Goal: Transaction & Acquisition: Purchase product/service

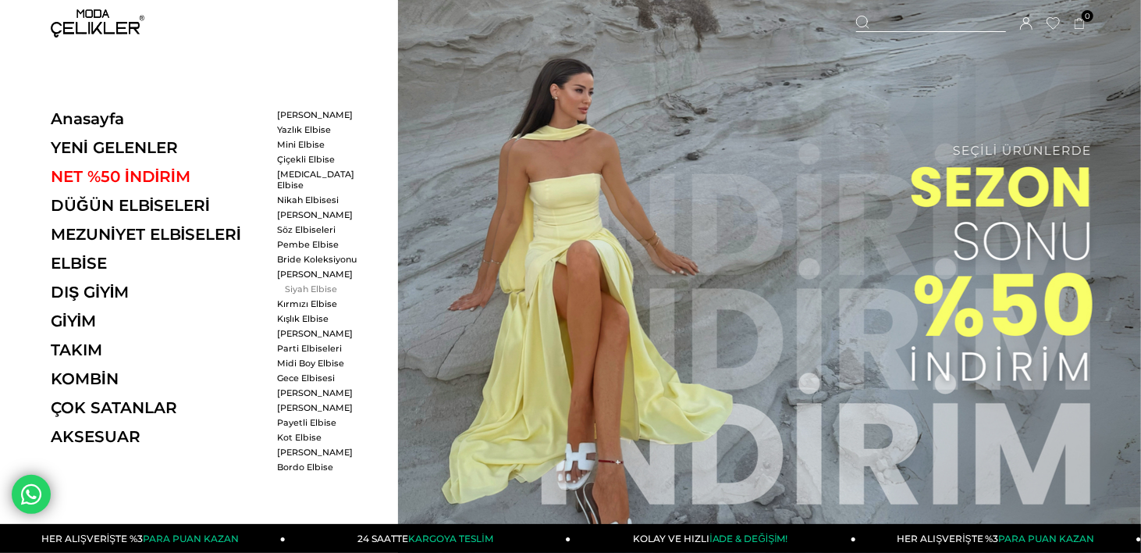
click at [290, 283] on link "Siyah Elbise" at bounding box center [322, 288] width 90 height 11
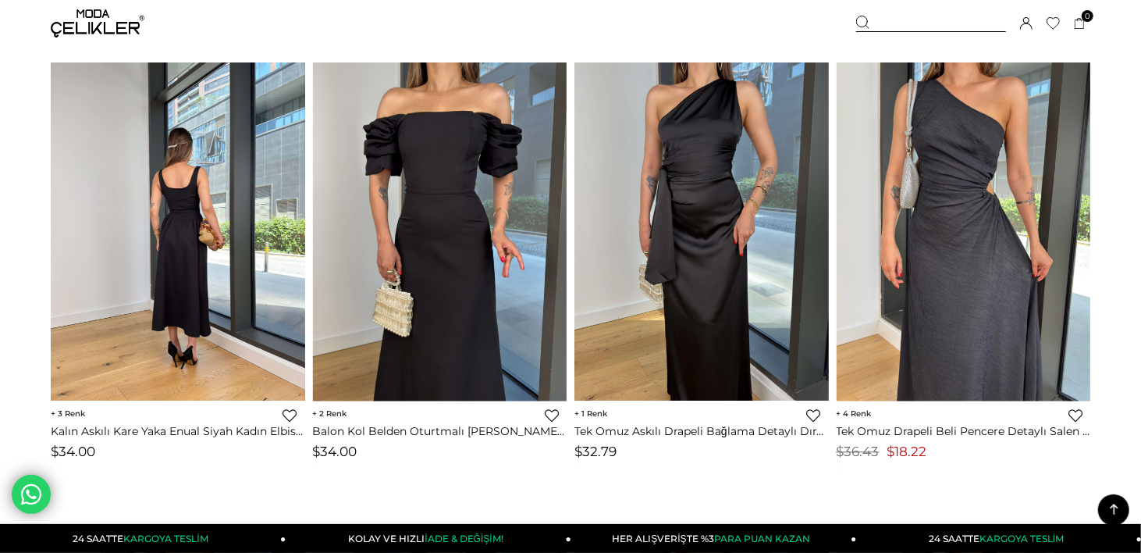
scroll to position [2030, 0]
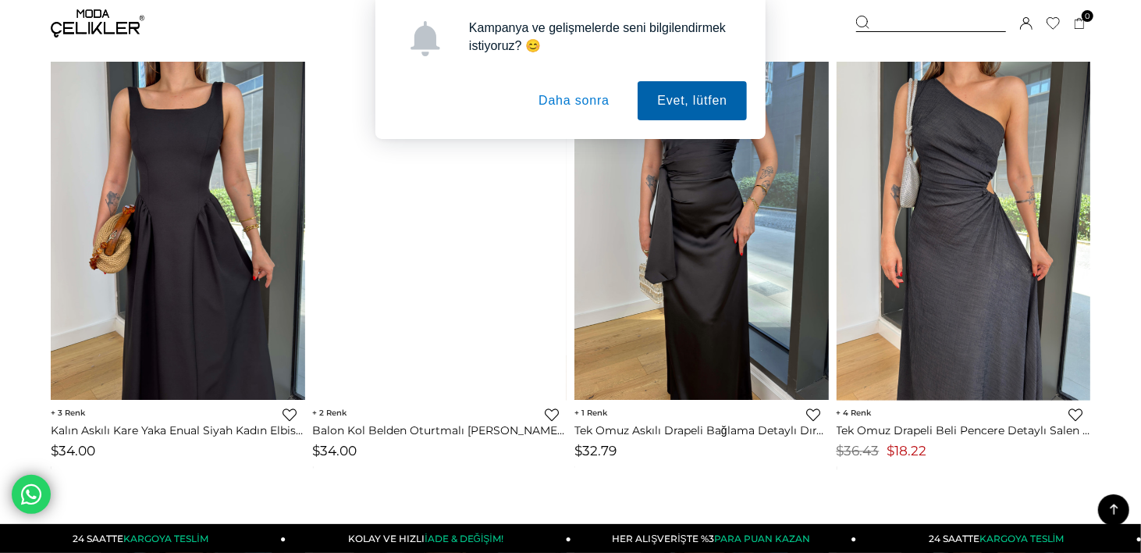
click at [695, 91] on button "Evet, lütfen" at bounding box center [692, 100] width 109 height 39
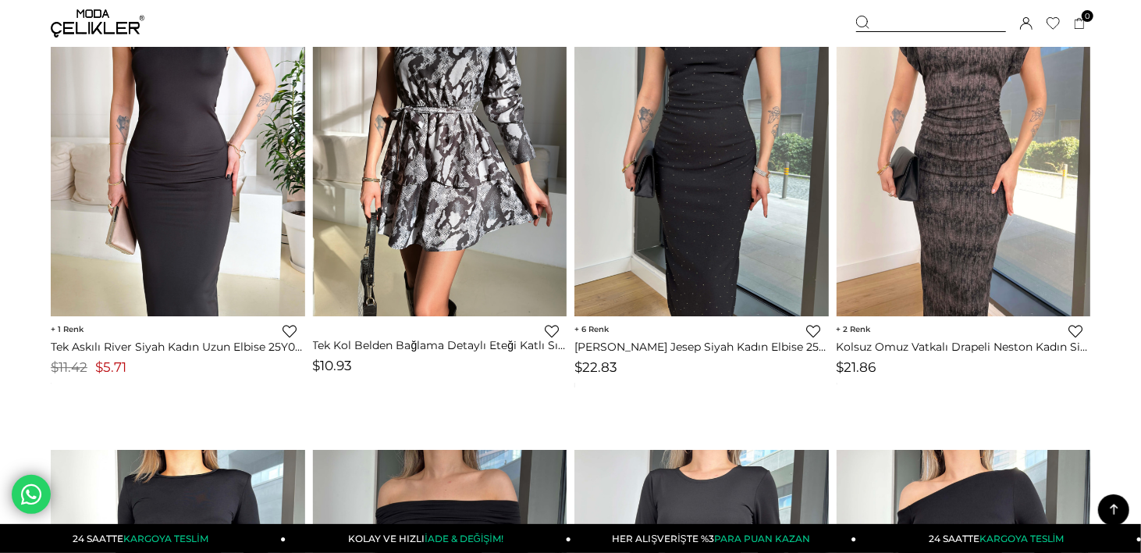
scroll to position [6636, 0]
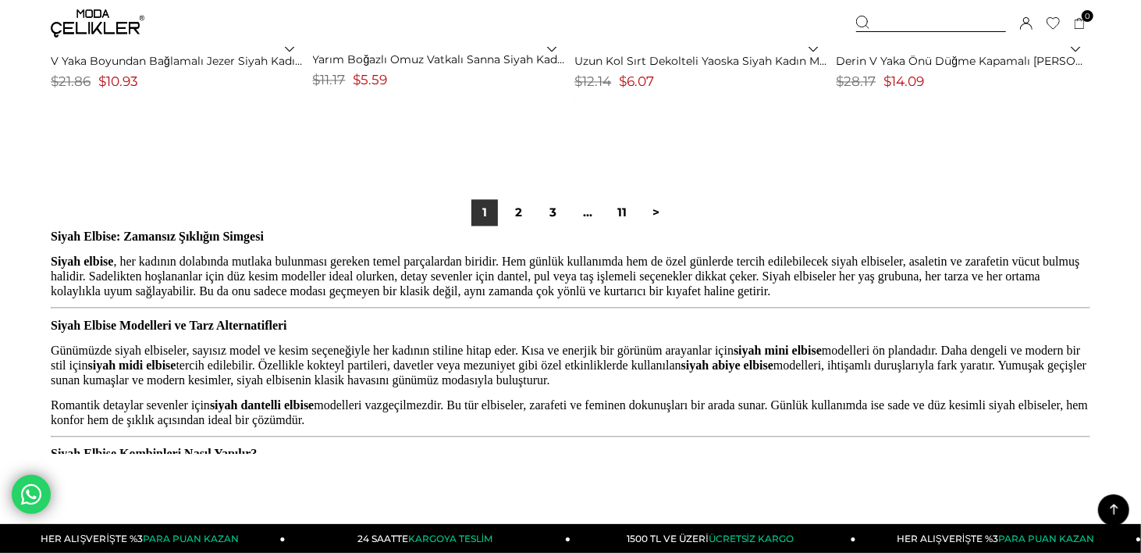
drag, startPoint x: 528, startPoint y: 223, endPoint x: 198, endPoint y: 209, distance: 330.5
click at [528, 223] on link "2" at bounding box center [519, 212] width 27 height 27
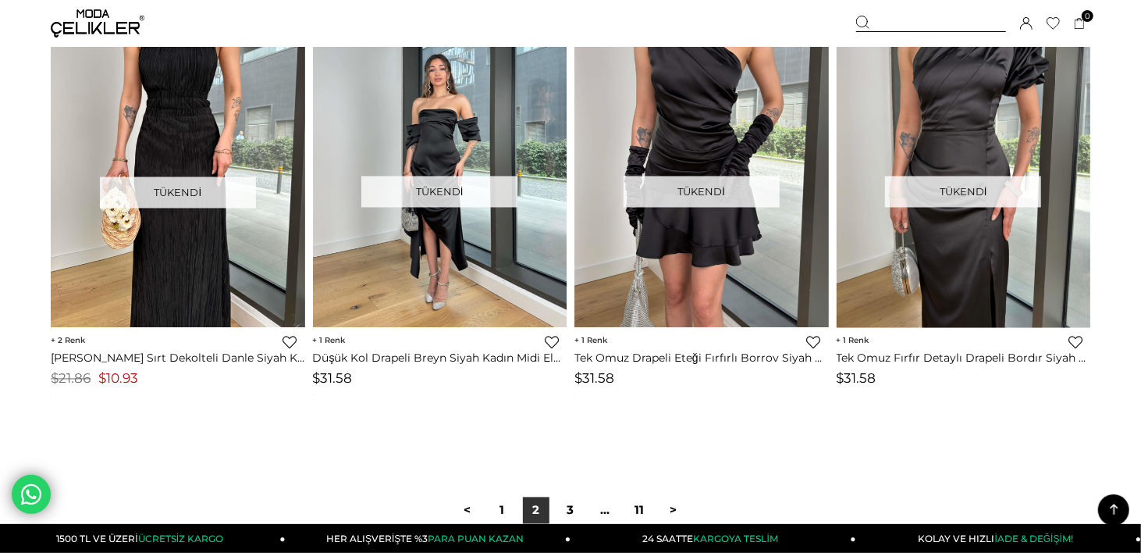
scroll to position [9588, 0]
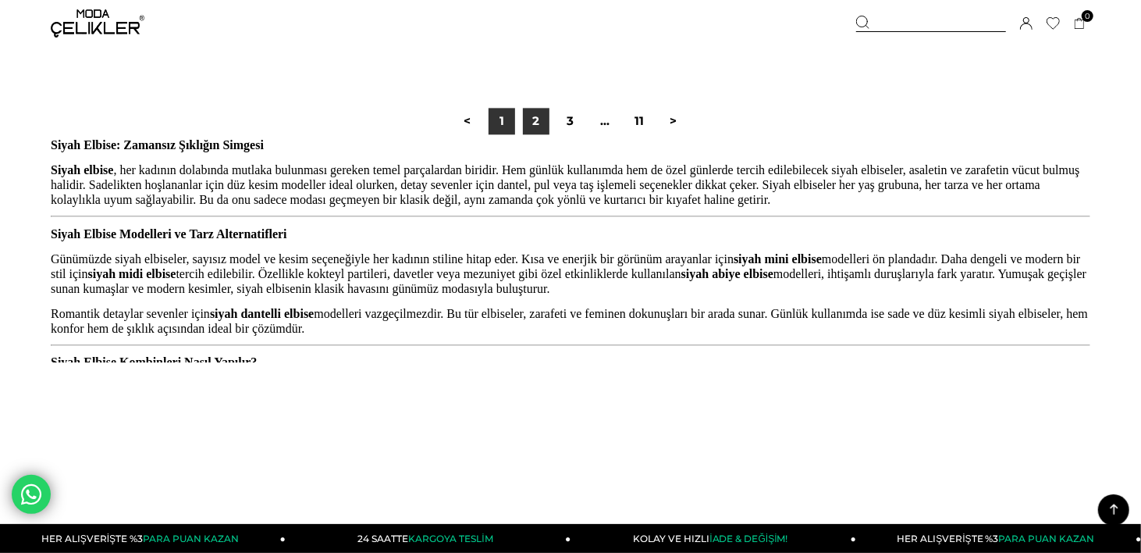
click at [490, 125] on link "1" at bounding box center [502, 121] width 27 height 27
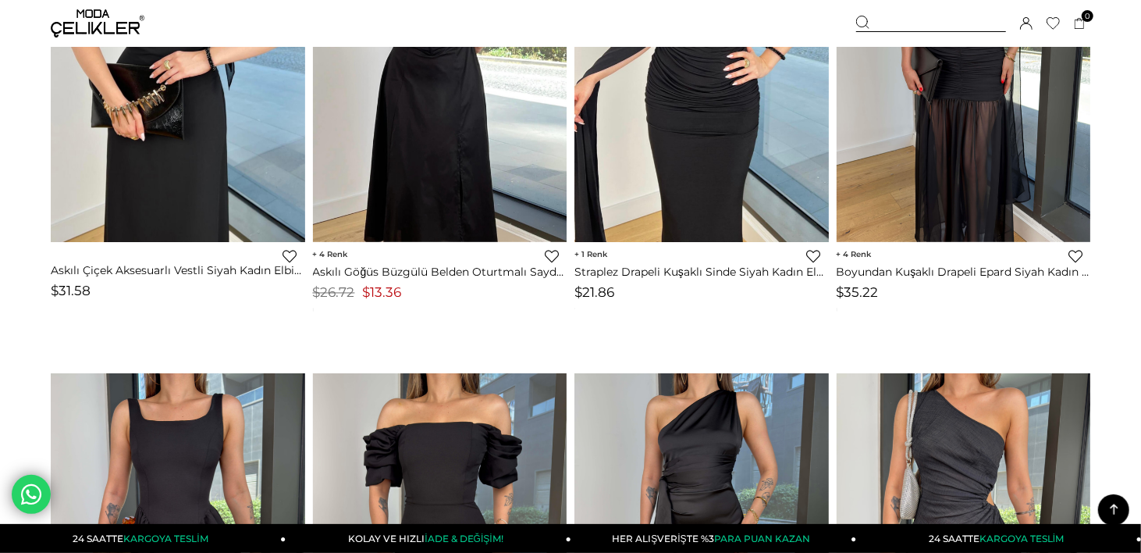
scroll to position [2108, 0]
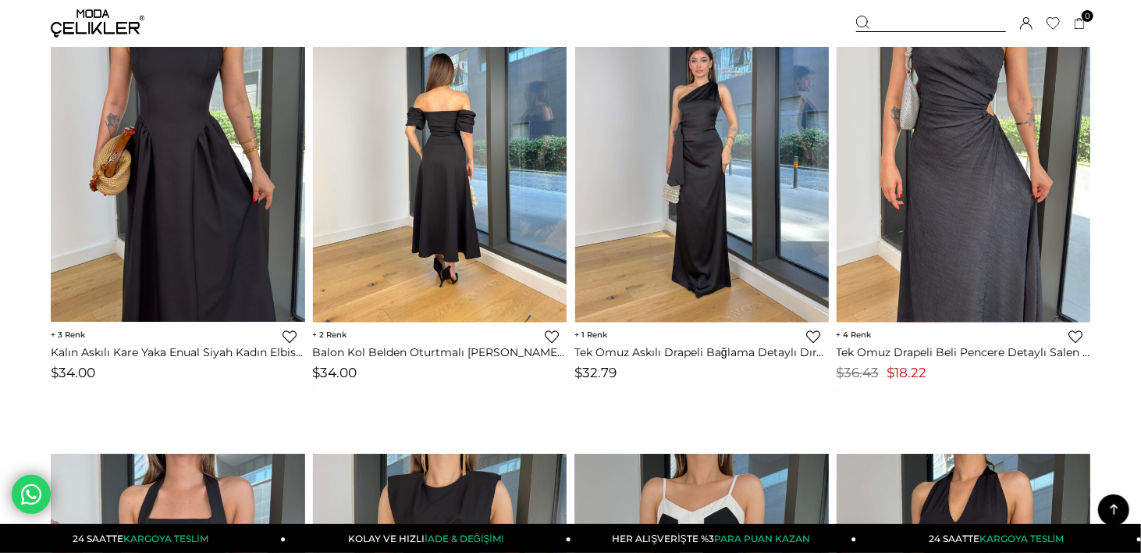
click at [692, 153] on img at bounding box center [702, 152] width 255 height 339
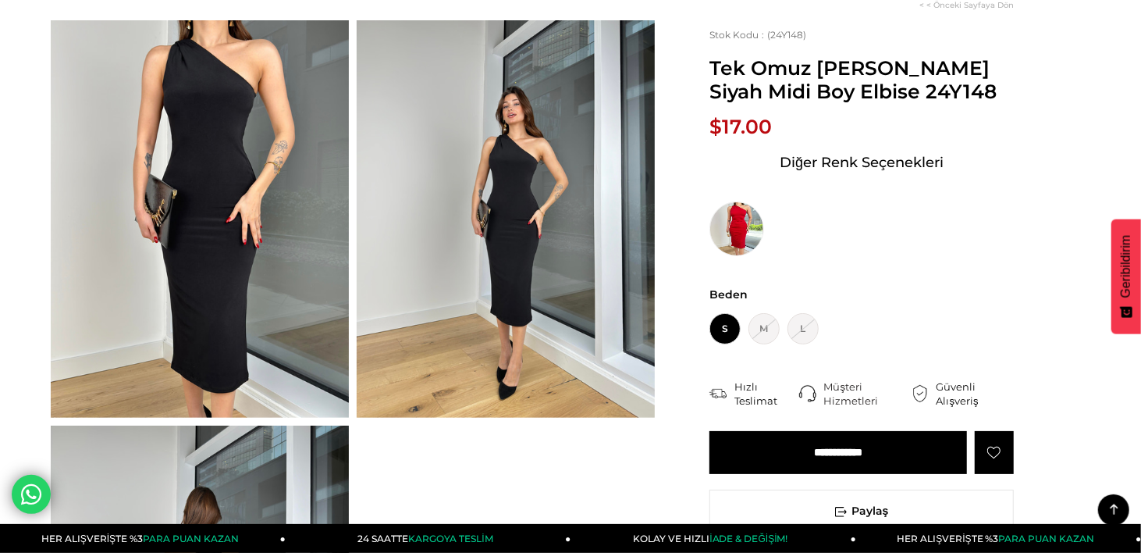
scroll to position [78, 0]
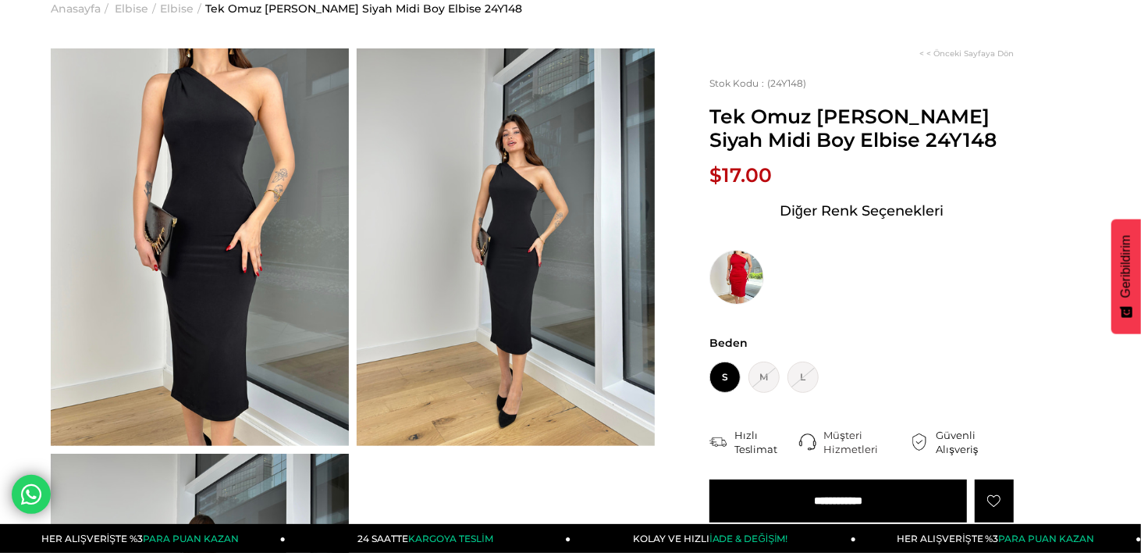
click at [242, 157] on img at bounding box center [200, 246] width 298 height 397
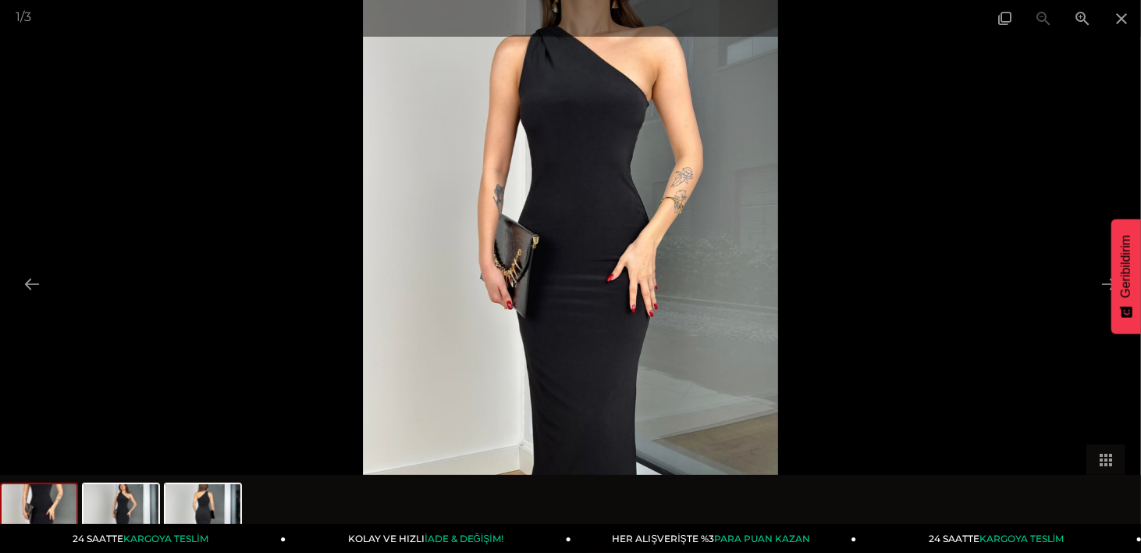
scroll to position [0, 0]
click at [564, 97] on img at bounding box center [570, 276] width 415 height 553
click at [1091, 20] on span at bounding box center [1082, 18] width 39 height 37
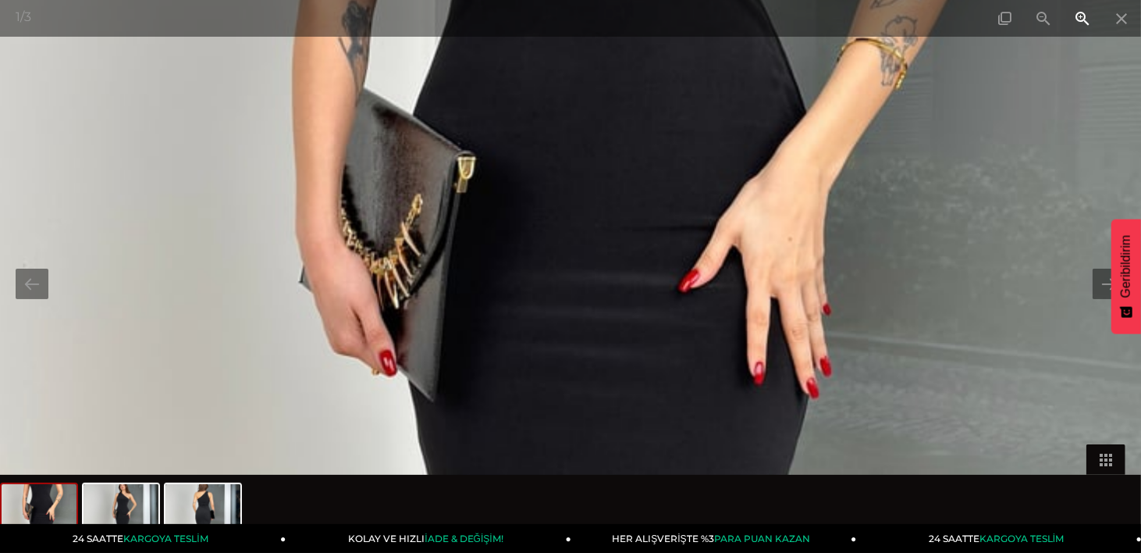
click at [1091, 20] on span at bounding box center [1082, 18] width 39 height 37
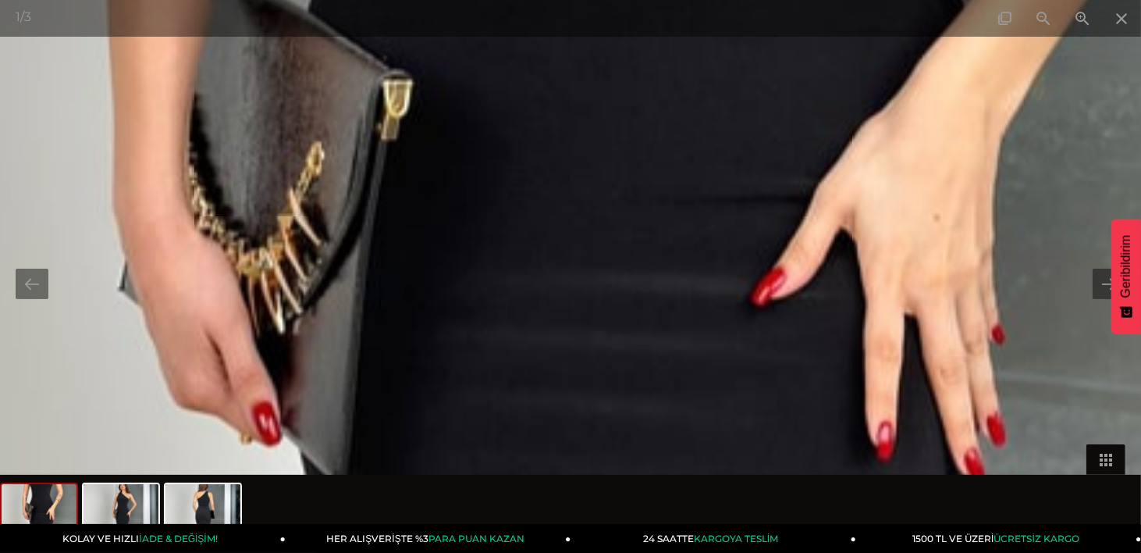
drag, startPoint x: 614, startPoint y: 125, endPoint x: 534, endPoint y: 457, distance: 342.2
click at [534, 475] on div "1 / 3" at bounding box center [570, 276] width 1141 height 553
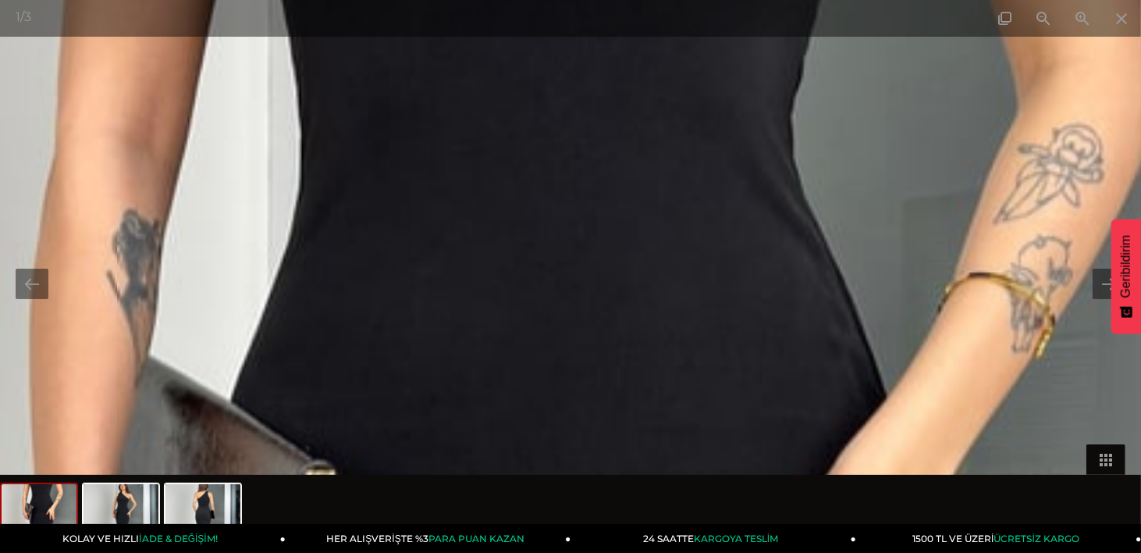
drag, startPoint x: 581, startPoint y: 136, endPoint x: 627, endPoint y: 481, distance: 348.1
click at [627, 481] on div "1 / 3" at bounding box center [570, 276] width 1141 height 553
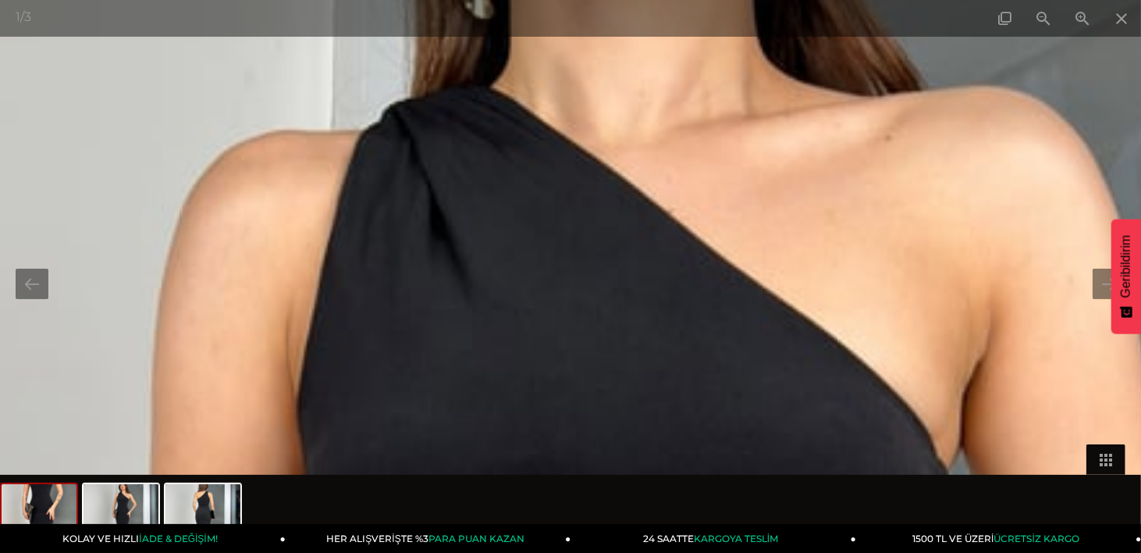
drag, startPoint x: 507, startPoint y: 169, endPoint x: 509, endPoint y: 361, distance: 192.1
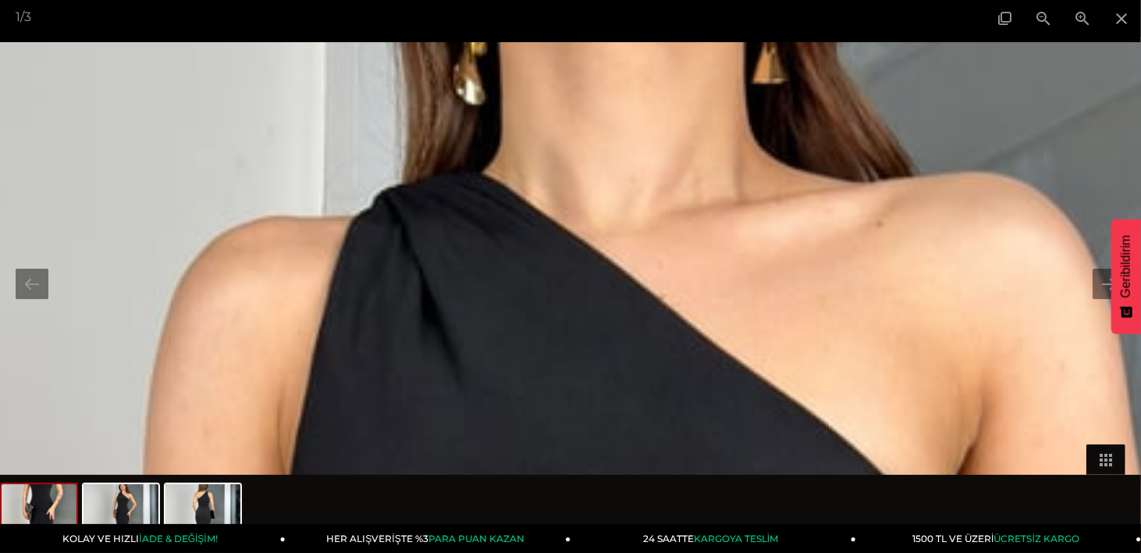
drag, startPoint x: 528, startPoint y: 205, endPoint x: 525, endPoint y: 372, distance: 166.3
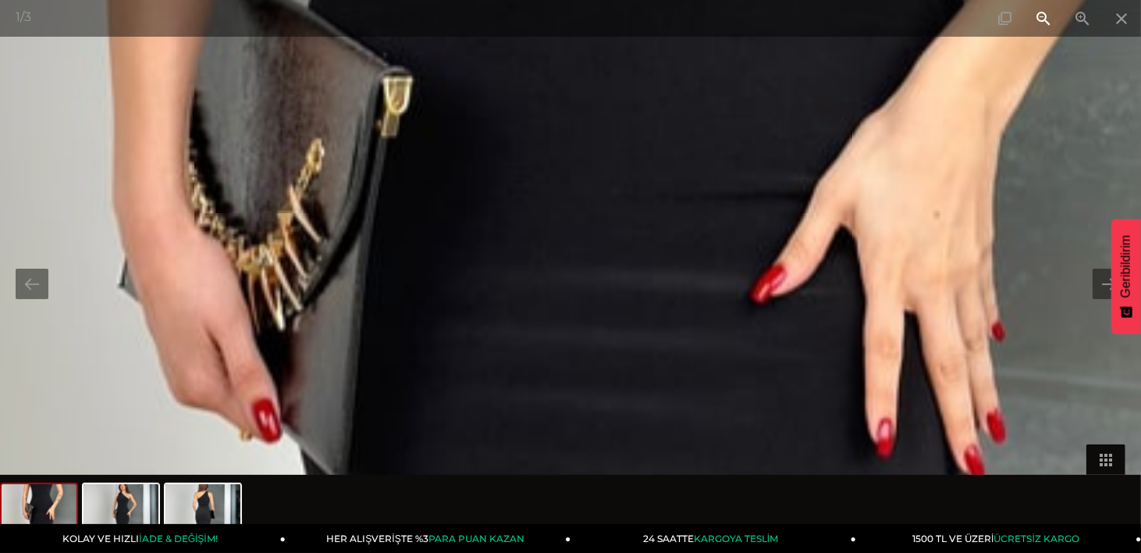
click at [1052, 20] on span at bounding box center [1043, 18] width 39 height 37
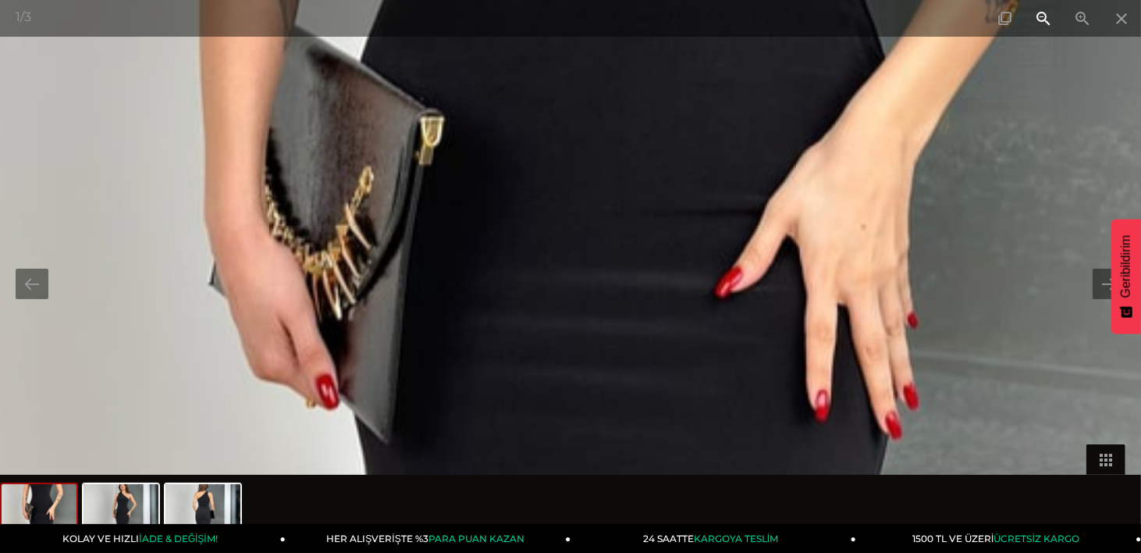
click at [1052, 20] on span at bounding box center [1043, 18] width 39 height 37
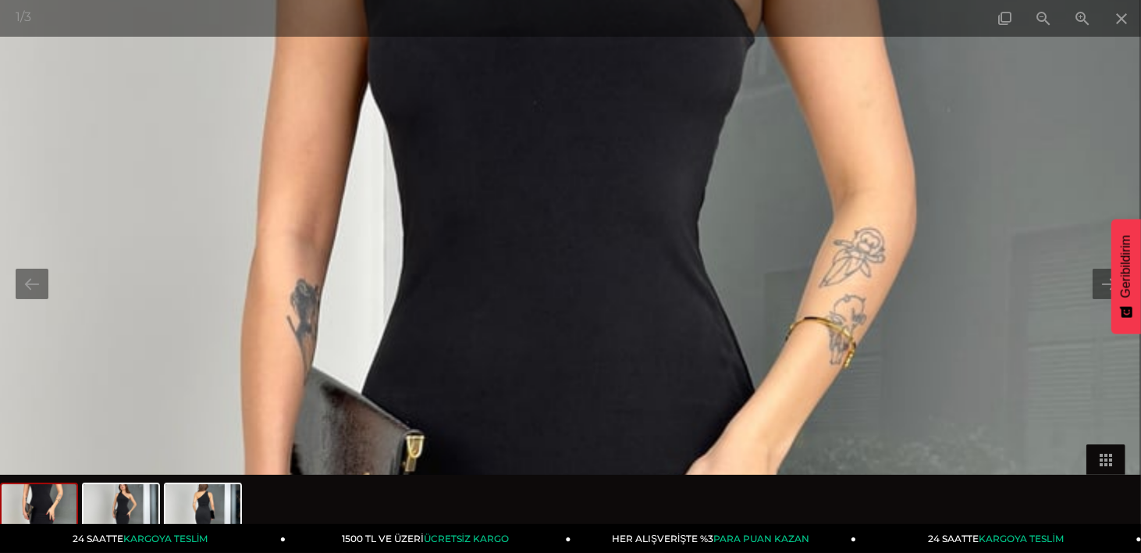
drag, startPoint x: 635, startPoint y: 104, endPoint x: 587, endPoint y: 392, distance: 292.0
click at [586, 392] on img at bounding box center [519, 555] width 1244 height 1658
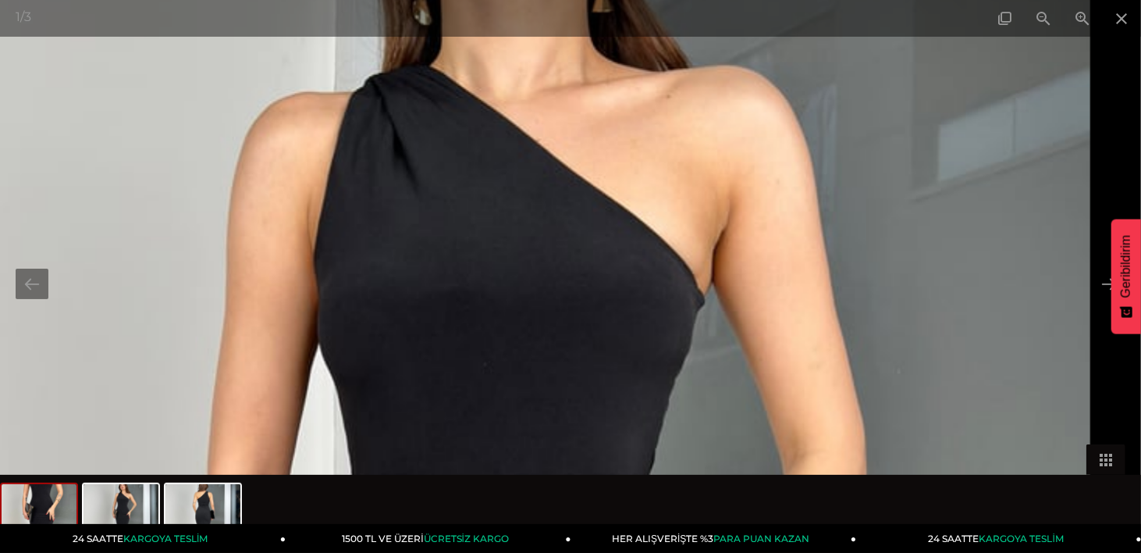
drag, startPoint x: 627, startPoint y: 166, endPoint x: 578, endPoint y: 433, distance: 271.5
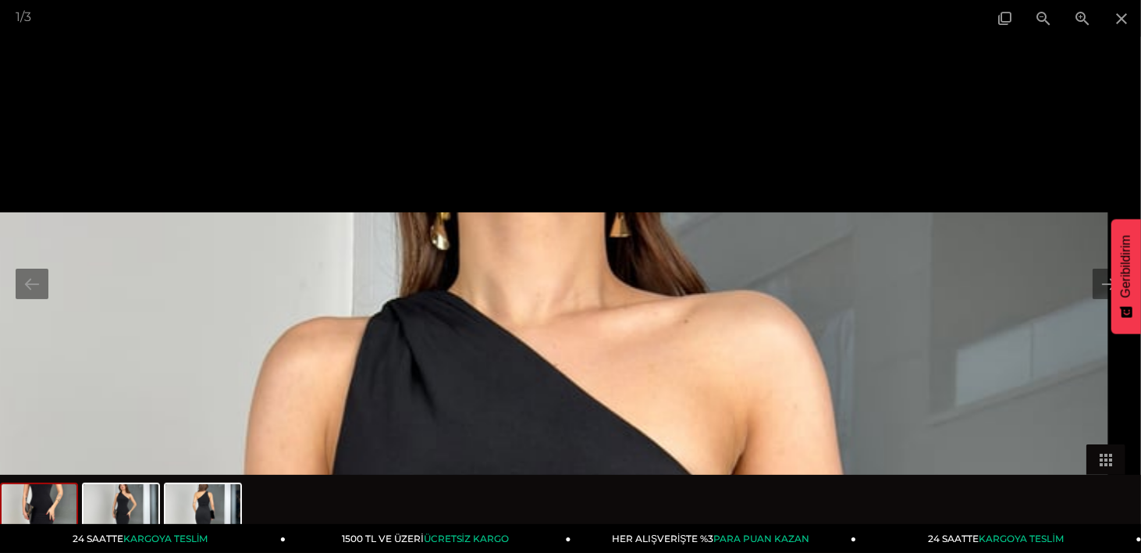
drag, startPoint x: 588, startPoint y: 125, endPoint x: 555, endPoint y: 337, distance: 214.9
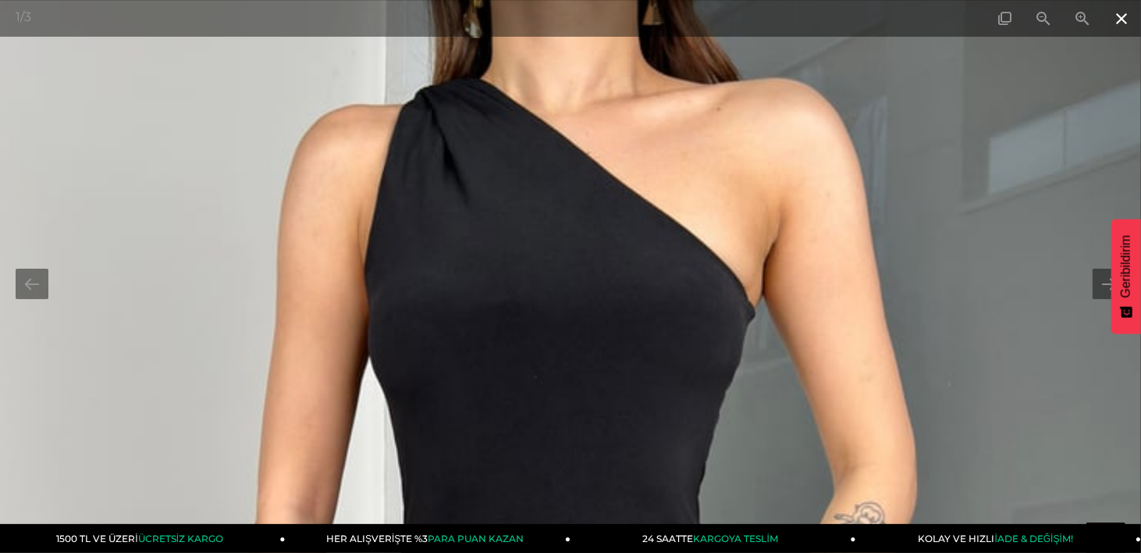
click at [1128, 21] on span at bounding box center [1121, 18] width 39 height 37
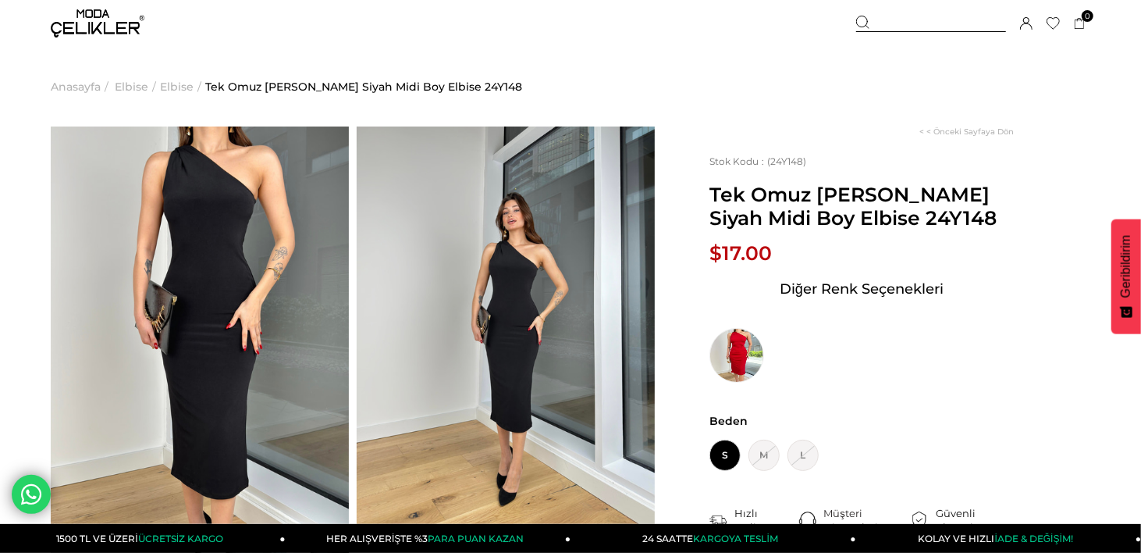
scroll to position [78, 0]
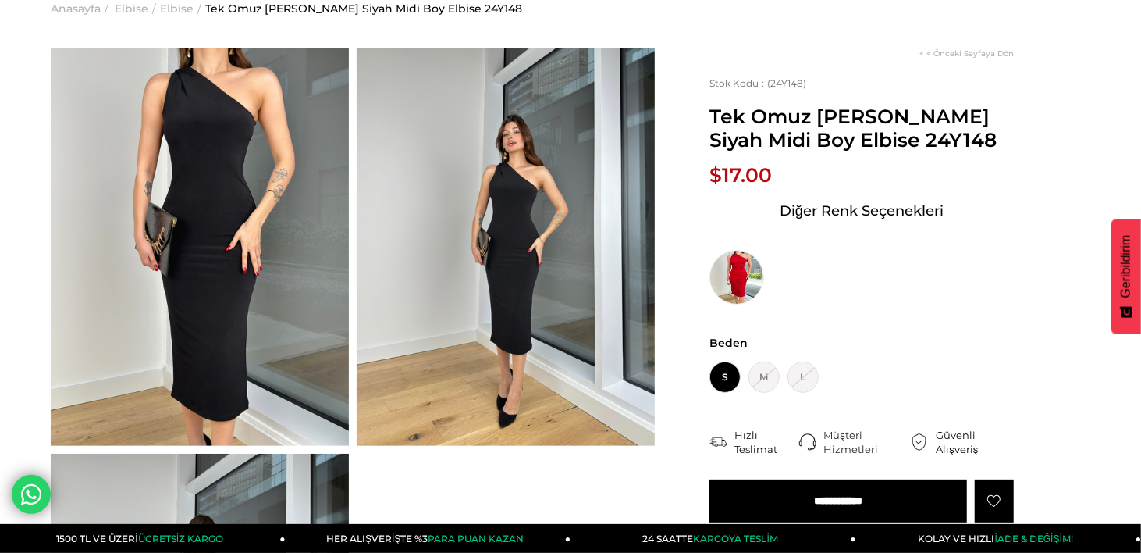
click at [493, 158] on img at bounding box center [506, 246] width 298 height 397
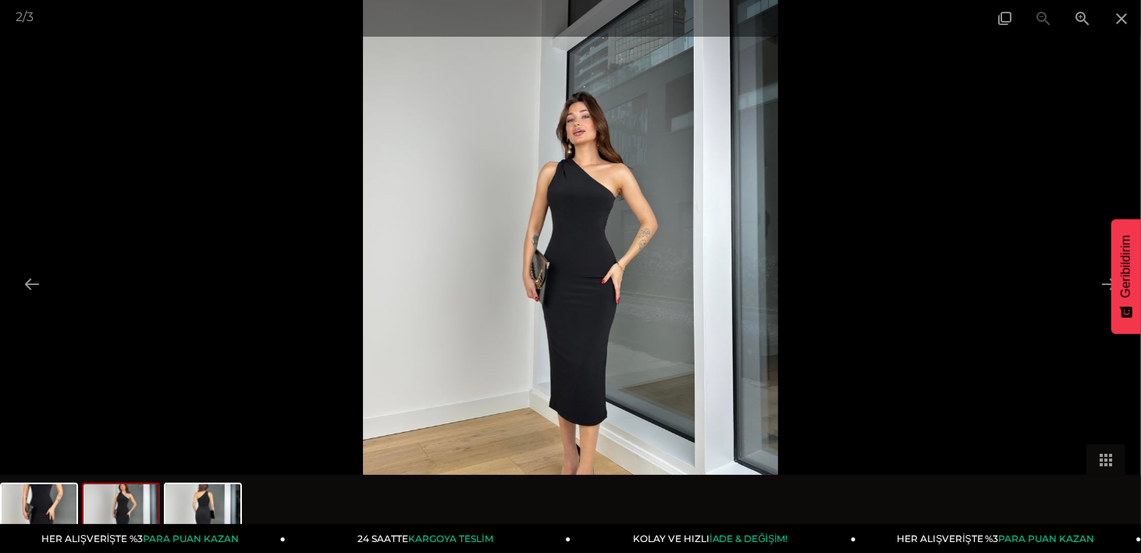
scroll to position [0, 0]
click at [590, 146] on img at bounding box center [570, 276] width 415 height 553
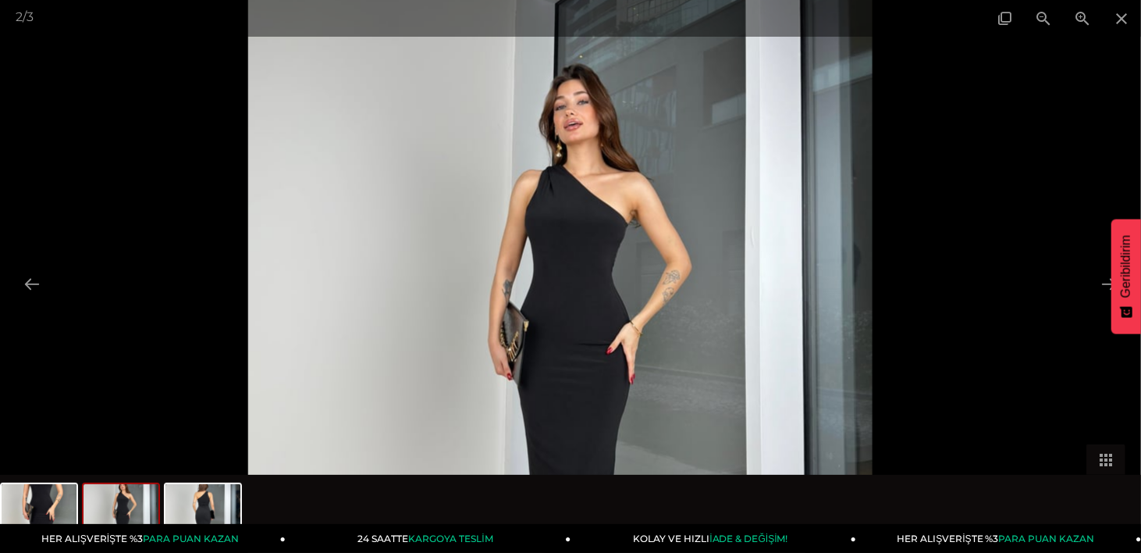
click at [590, 146] on img at bounding box center [560, 342] width 625 height 833
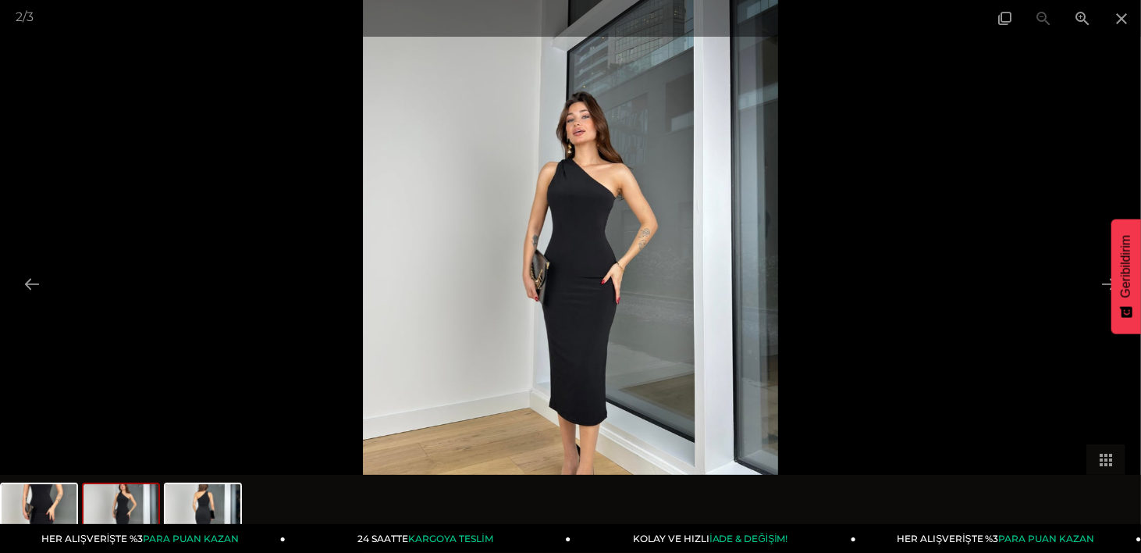
click at [590, 146] on img at bounding box center [570, 276] width 415 height 553
click at [1090, 18] on span at bounding box center [1082, 18] width 39 height 37
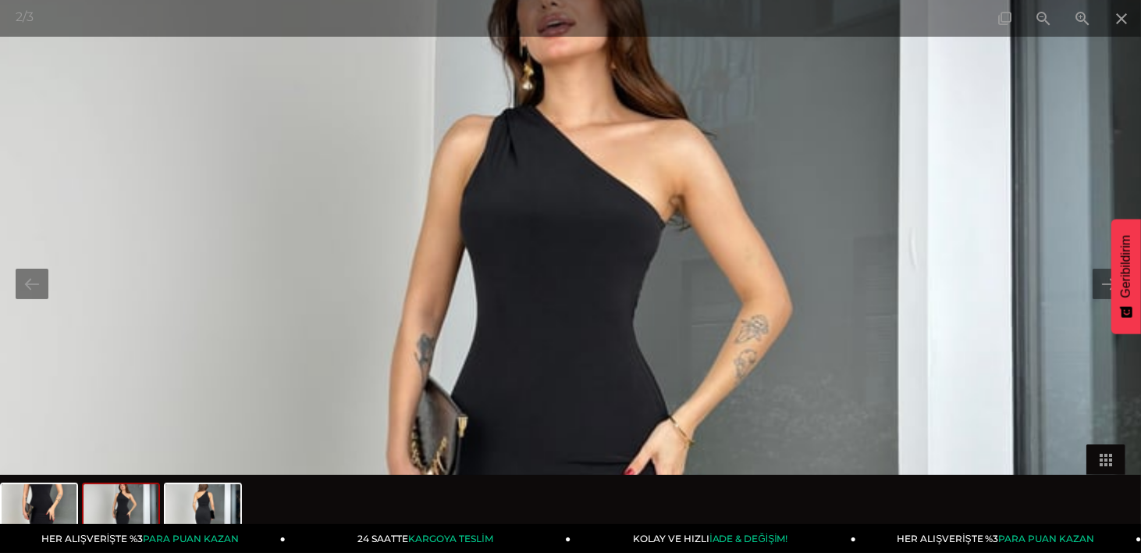
drag, startPoint x: 621, startPoint y: 148, endPoint x: 575, endPoint y: 351, distance: 208.3
click at [577, 346] on img at bounding box center [531, 459] width 1244 height 1658
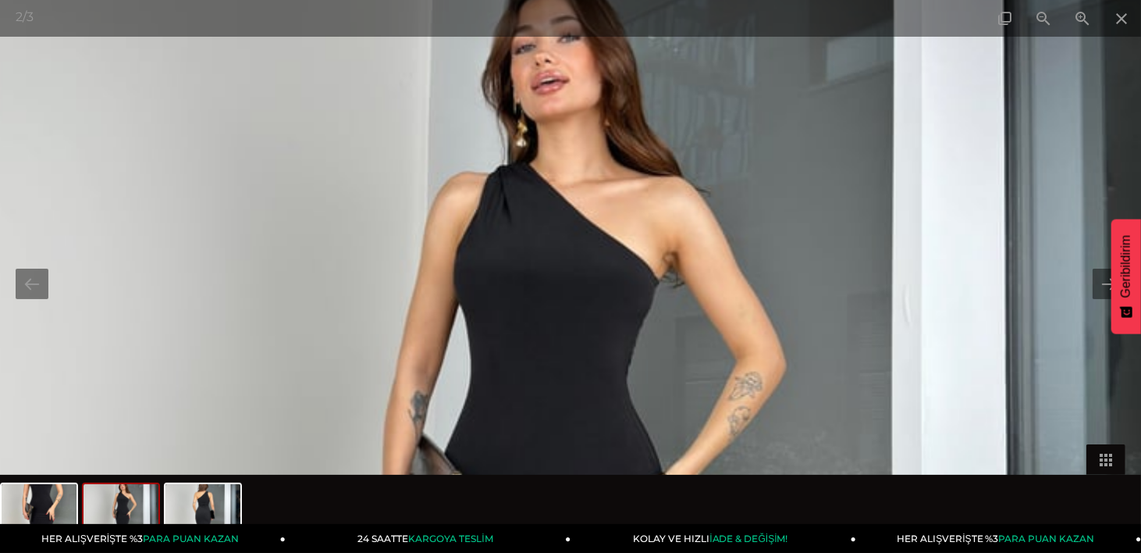
drag, startPoint x: 579, startPoint y: 122, endPoint x: 577, endPoint y: 163, distance: 41.4
click at [577, 163] on img at bounding box center [524, 516] width 1244 height 1658
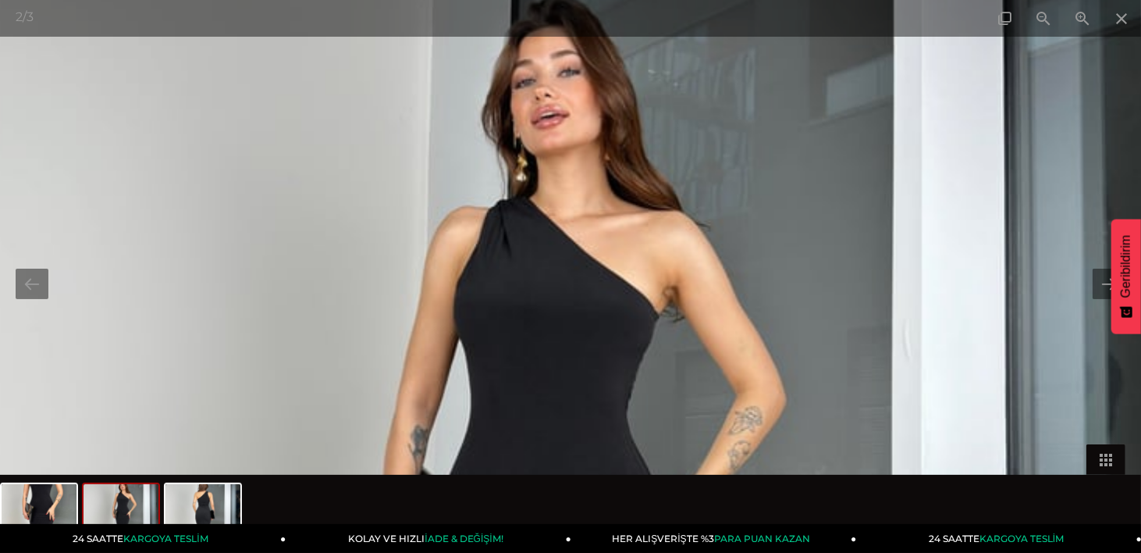
drag, startPoint x: 579, startPoint y: 112, endPoint x: 579, endPoint y: 146, distance: 34.4
click at [579, 146] on img at bounding box center [524, 550] width 1244 height 1658
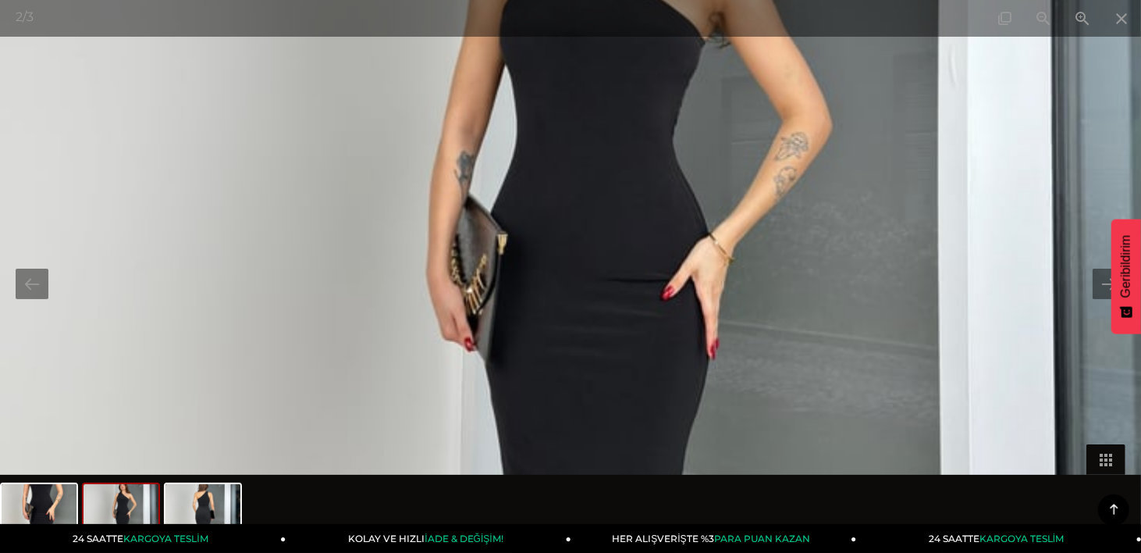
scroll to position [703, 0]
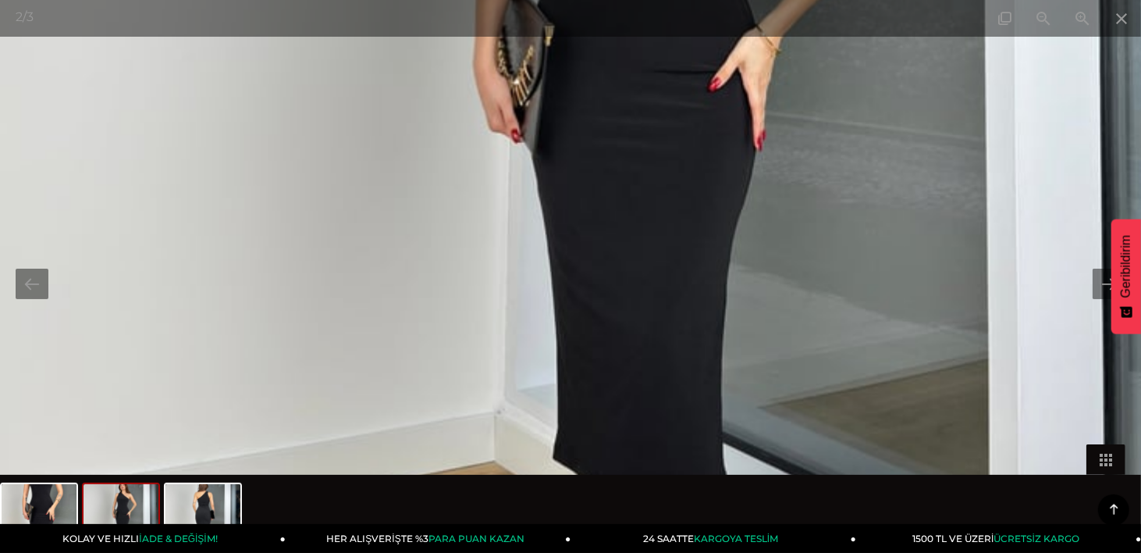
drag, startPoint x: 668, startPoint y: 333, endPoint x: 712, endPoint y: 130, distance: 207.6
click at [715, 121] on img at bounding box center [617, 68] width 1244 height 1658
drag, startPoint x: 640, startPoint y: 450, endPoint x: 653, endPoint y: 105, distance: 345.3
click at [653, 134] on img at bounding box center [617, 65] width 1244 height 1658
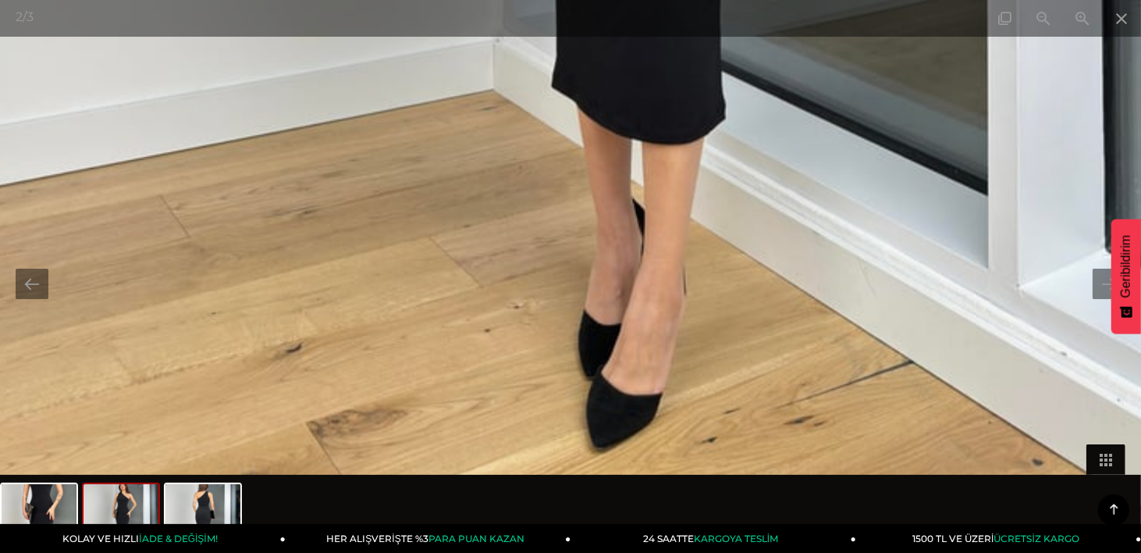
drag, startPoint x: 640, startPoint y: 194, endPoint x: 635, endPoint y: 140, distance: 54.1
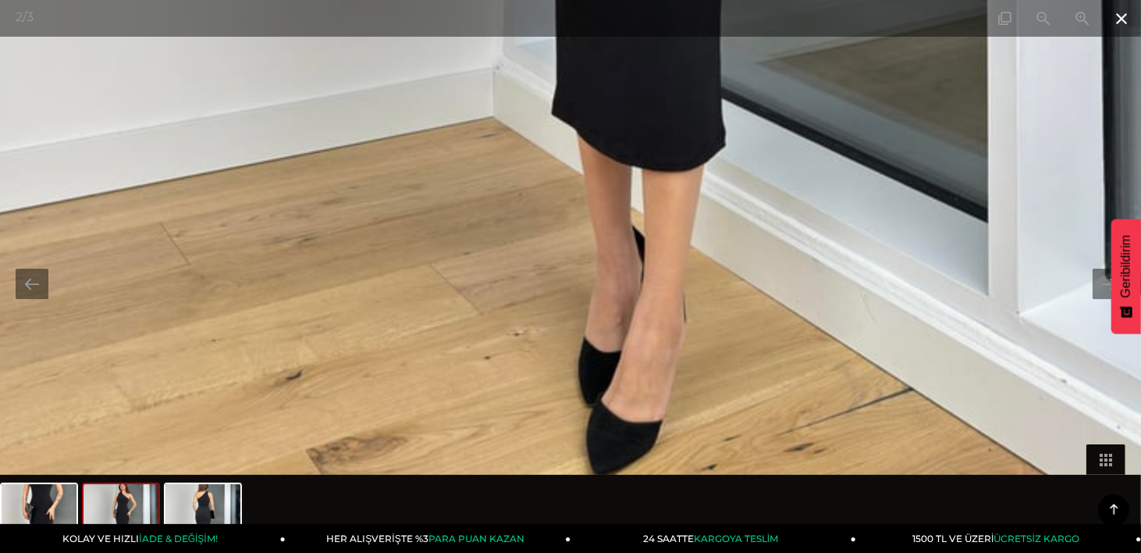
click at [1113, 19] on span at bounding box center [1121, 18] width 39 height 37
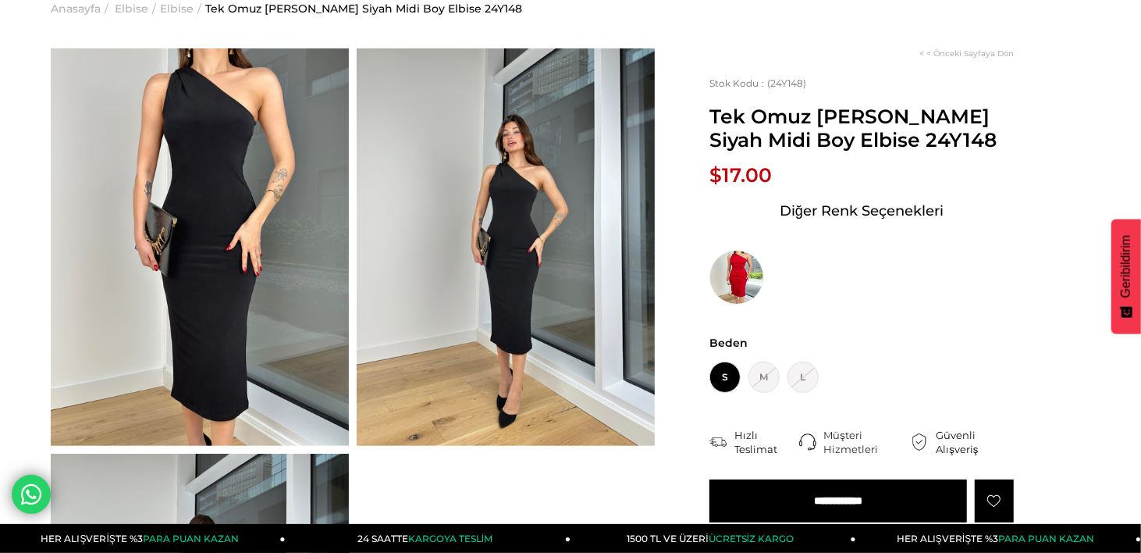
click at [721, 182] on span "$17.00" at bounding box center [741, 174] width 62 height 23
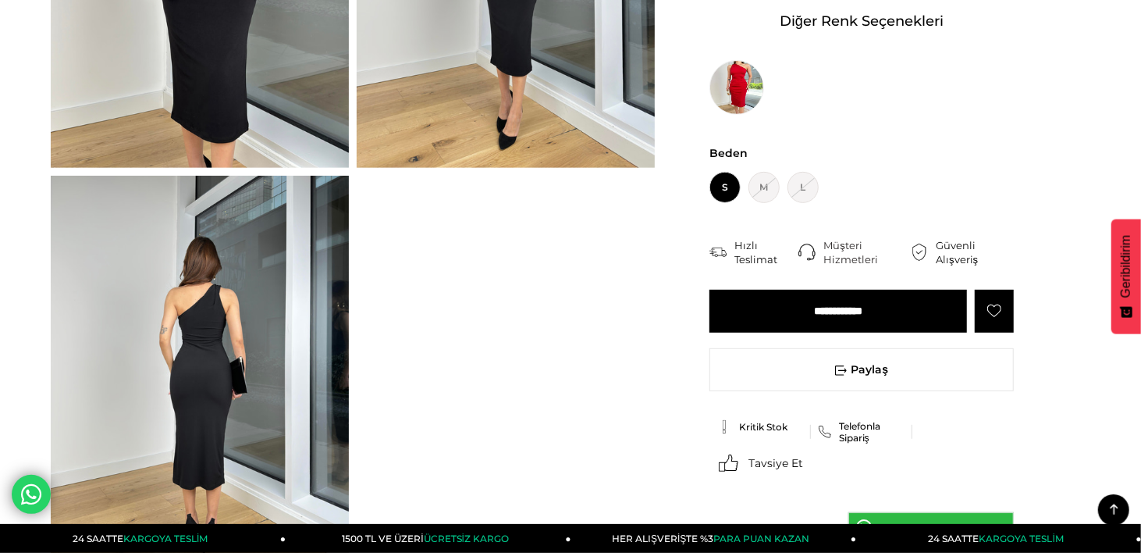
scroll to position [468, 0]
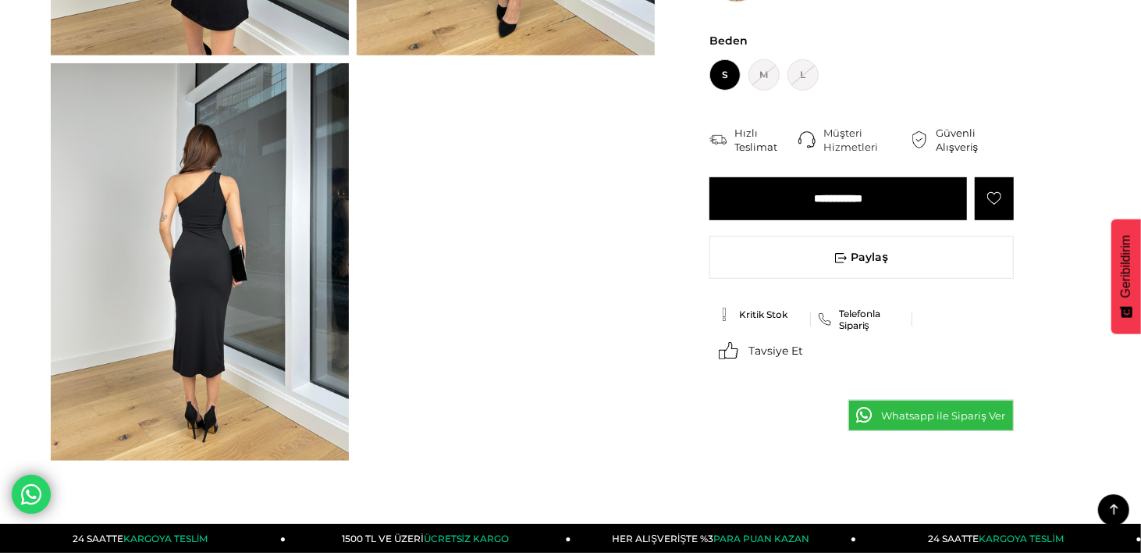
click at [182, 255] on img at bounding box center [200, 261] width 298 height 397
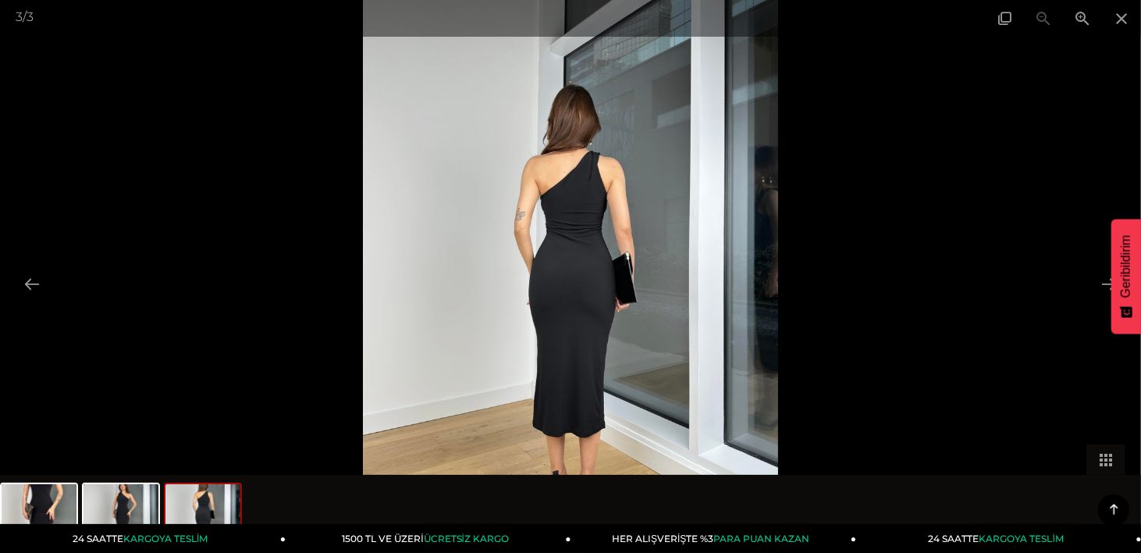
click at [552, 271] on img at bounding box center [570, 276] width 415 height 553
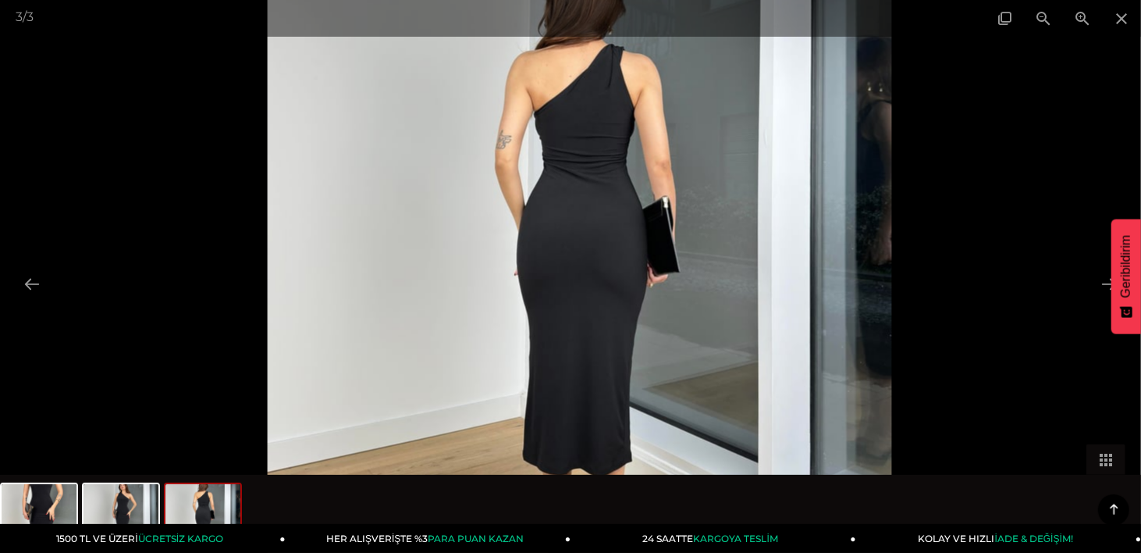
drag, startPoint x: 559, startPoint y: 298, endPoint x: 550, endPoint y: 255, distance: 43.8
click at [550, 255] on img at bounding box center [580, 233] width 625 height 833
click at [761, 352] on img at bounding box center [580, 233] width 625 height 833
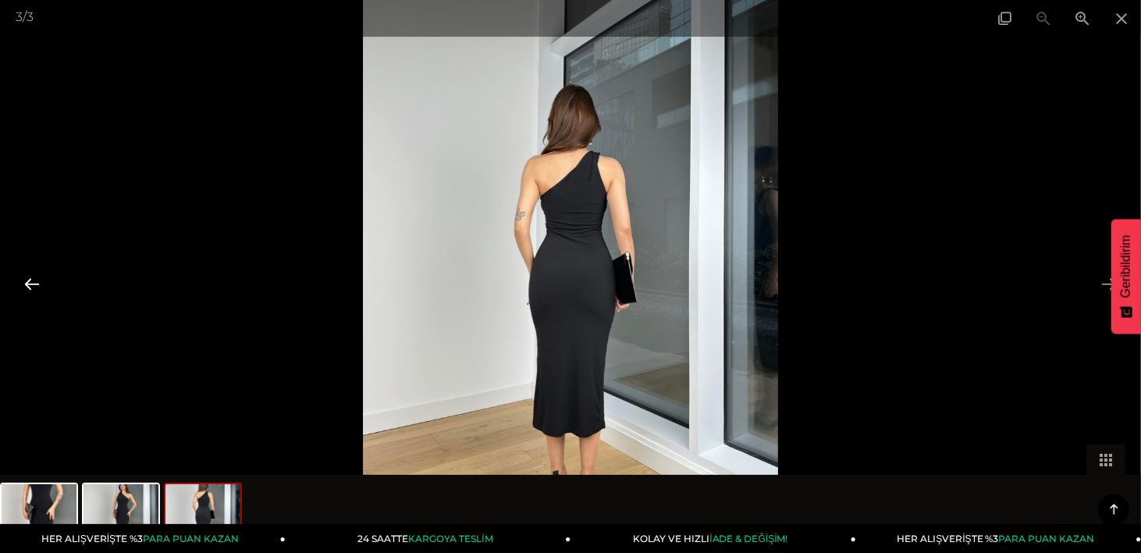
click at [30, 287] on button at bounding box center [32, 284] width 33 height 30
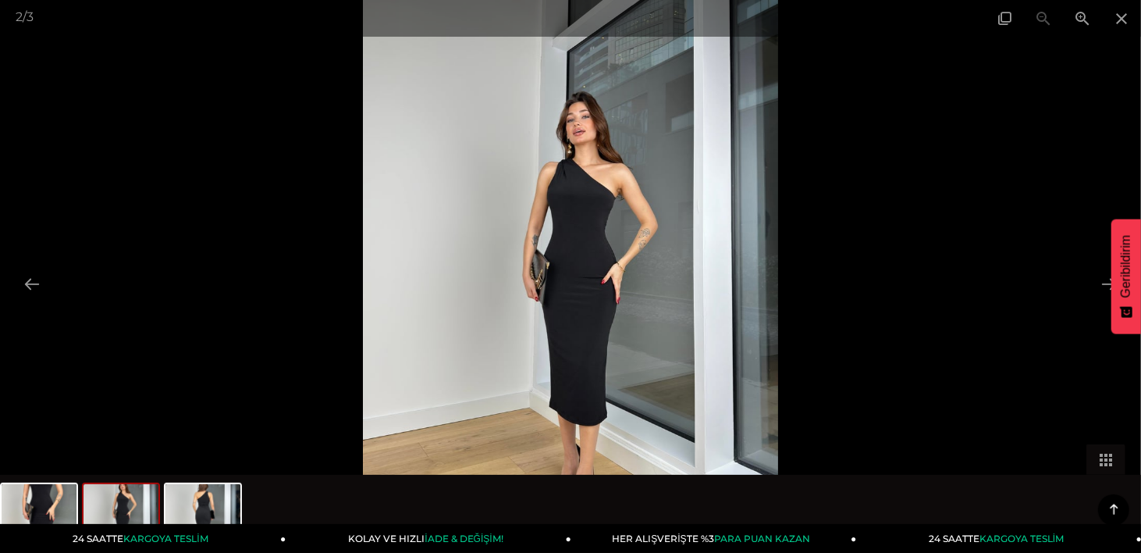
click at [578, 206] on img at bounding box center [570, 276] width 415 height 553
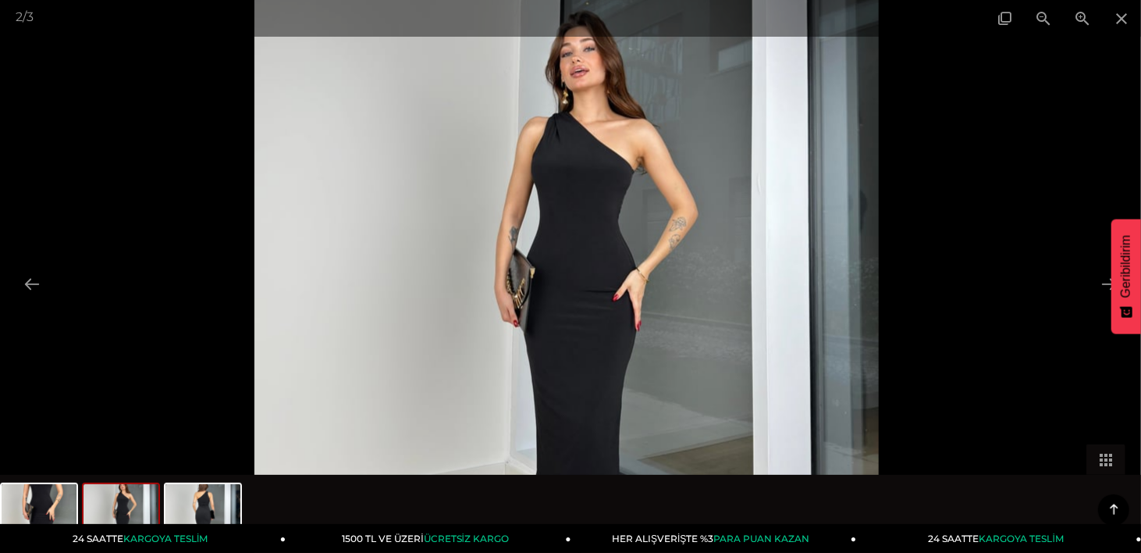
drag, startPoint x: 588, startPoint y: 239, endPoint x: 528, endPoint y: 216, distance: 64.2
click at [528, 216] on img at bounding box center [567, 289] width 625 height 833
click at [1119, 16] on span at bounding box center [1121, 18] width 39 height 37
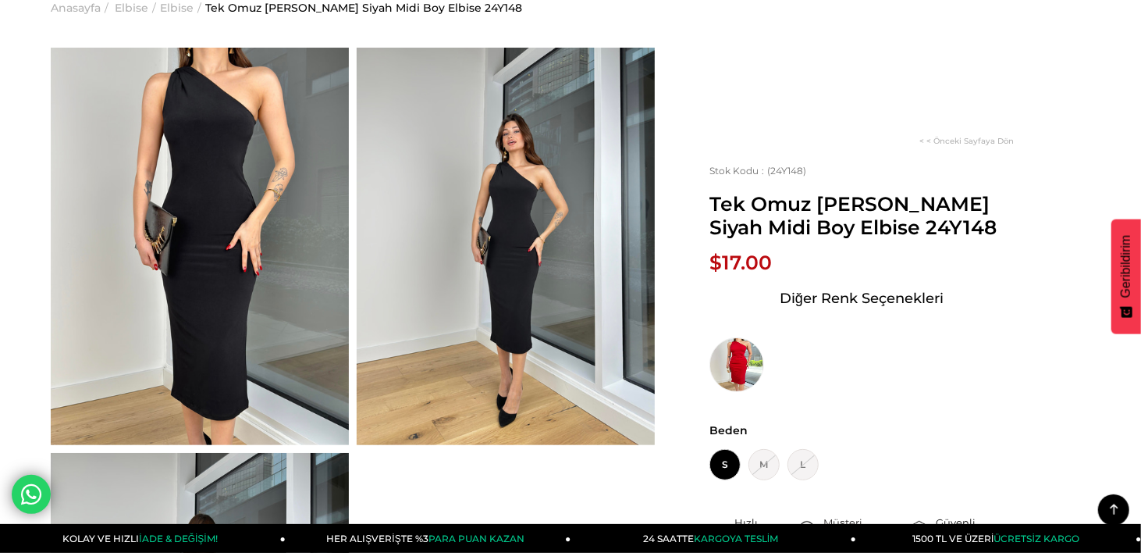
scroll to position [78, 0]
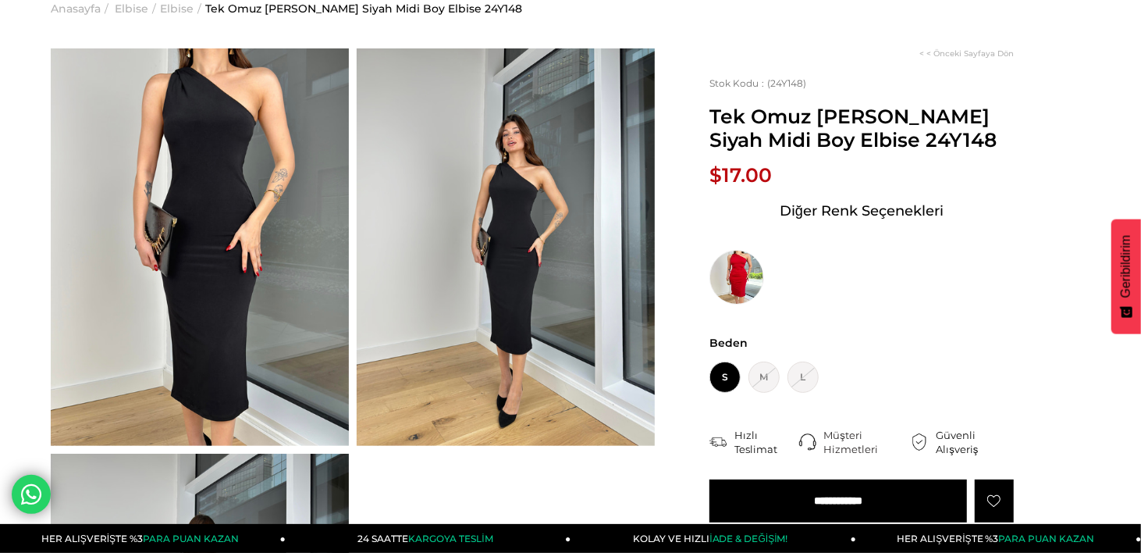
click at [268, 158] on img at bounding box center [200, 246] width 298 height 397
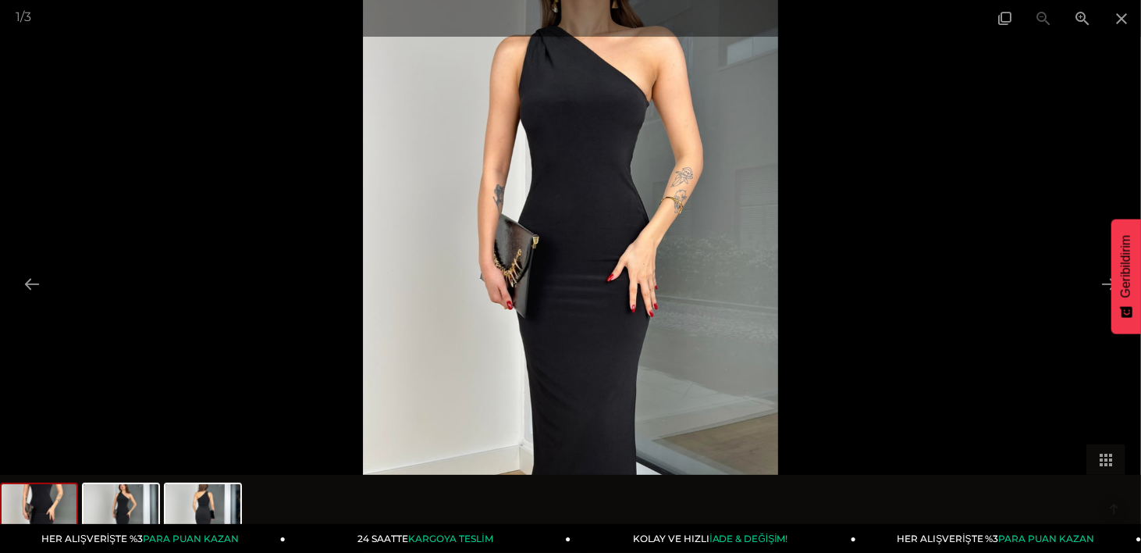
scroll to position [312, 0]
click at [200, 488] on img at bounding box center [203, 513] width 75 height 59
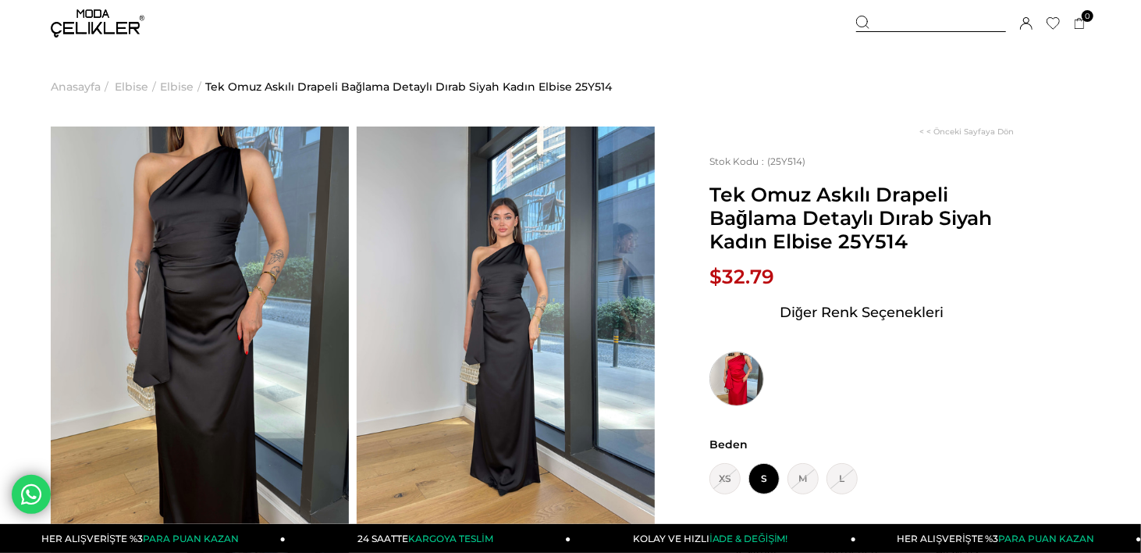
click at [734, 373] on img at bounding box center [737, 378] width 55 height 55
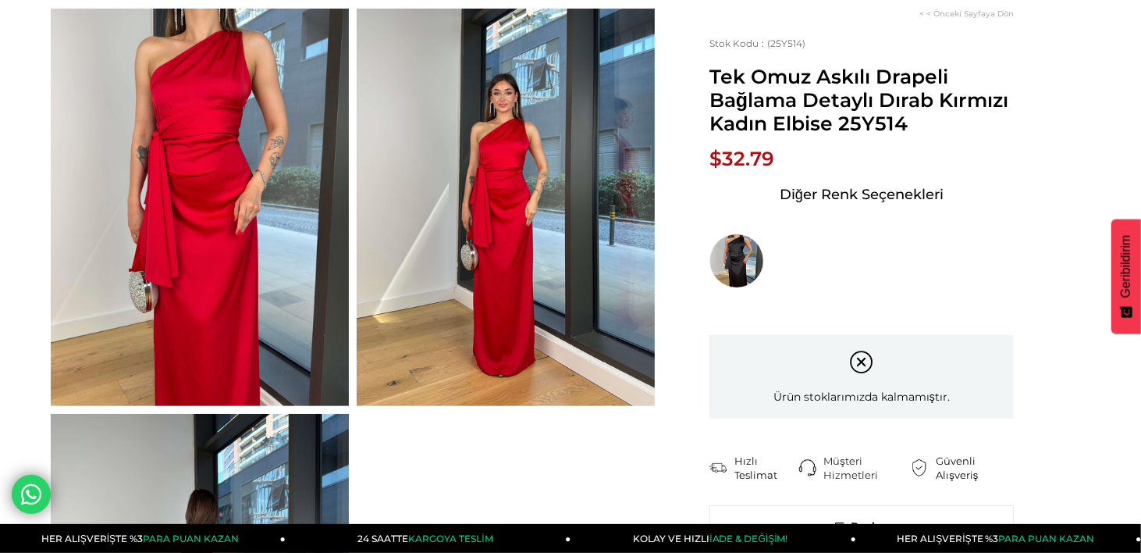
scroll to position [467, 0]
